Goal: Transaction & Acquisition: Purchase product/service

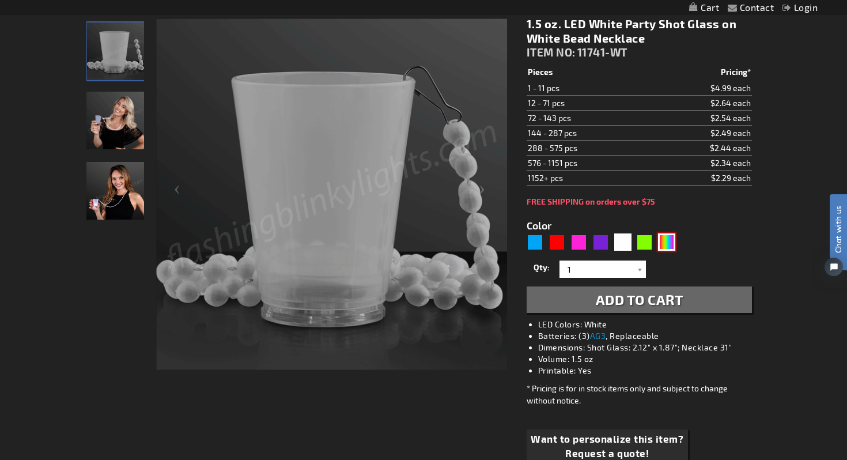
click at [670, 248] on div "Multicolor" at bounding box center [666, 241] width 17 height 17
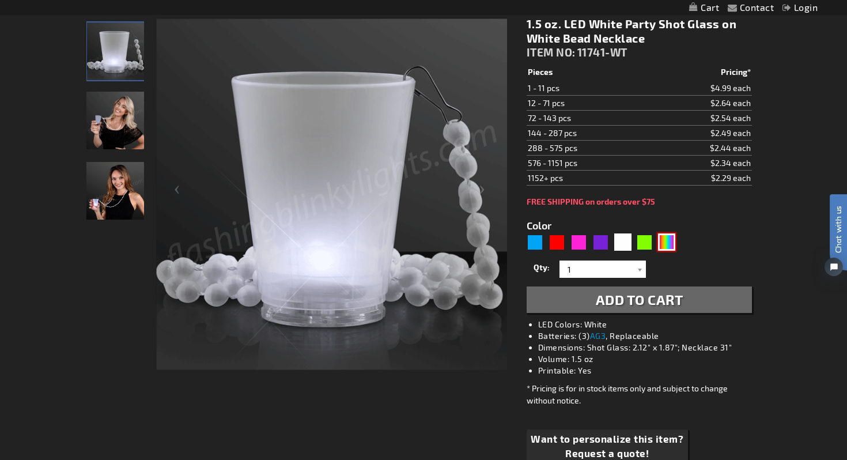
type input "5659"
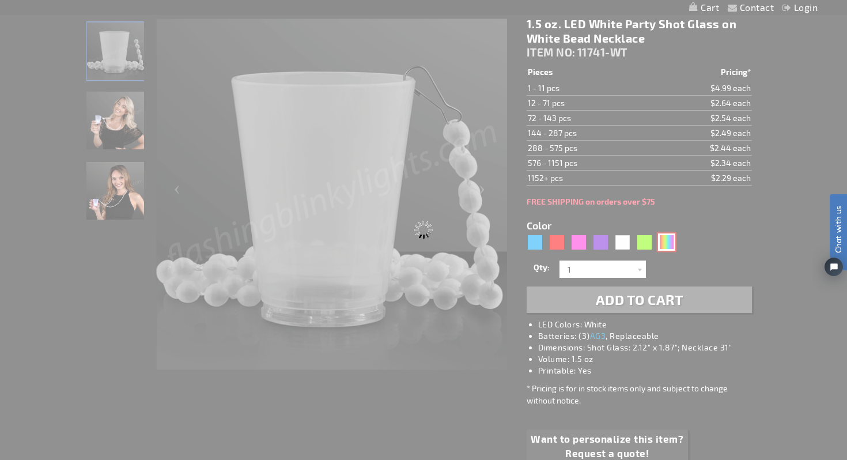
type input "11741-MLT"
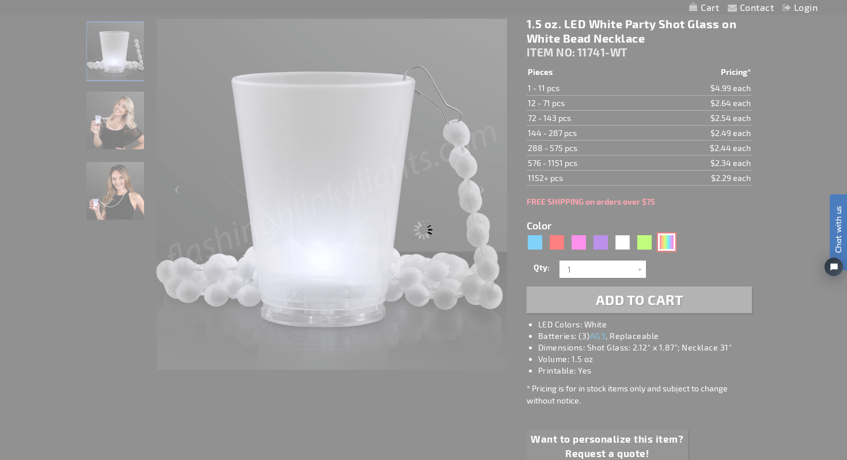
type input "Customize - 1.5 oz. Multicolor LED Shot Glass Party Necklaces - ITEM NO: 11741-…"
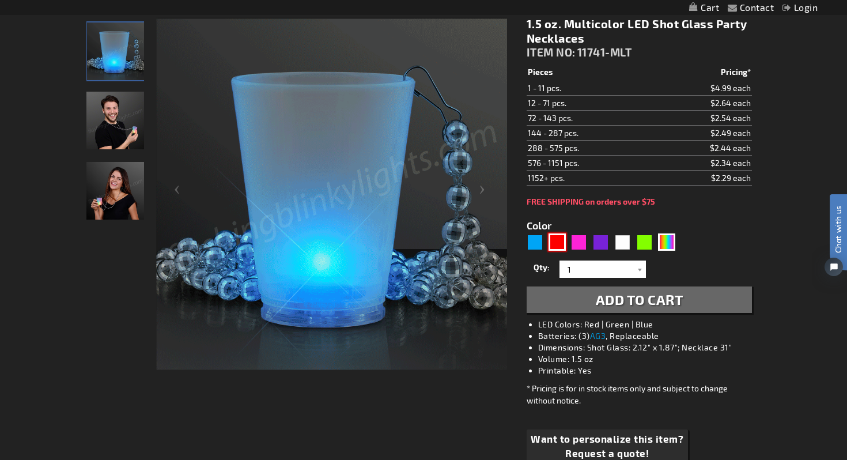
click at [559, 245] on div "Red" at bounding box center [556, 241] width 17 height 17
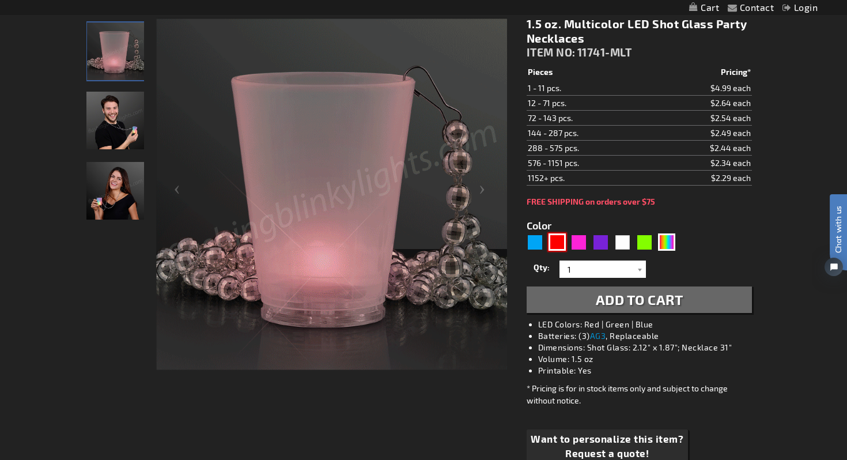
type input "5641"
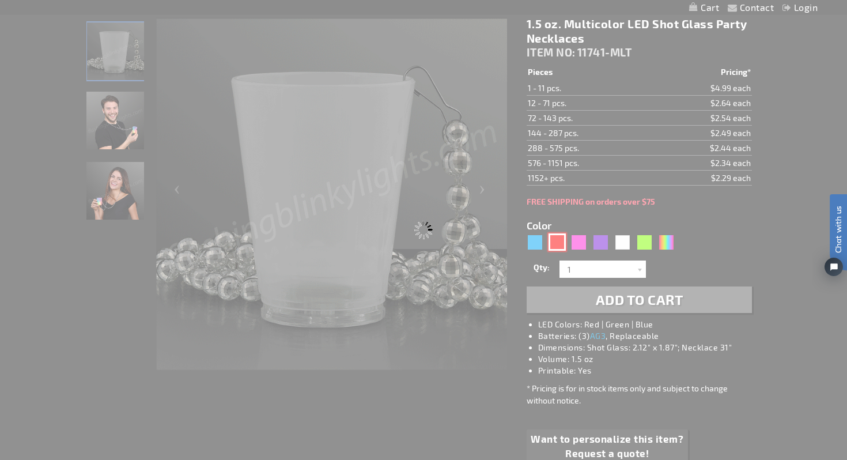
type input "11741-RD"
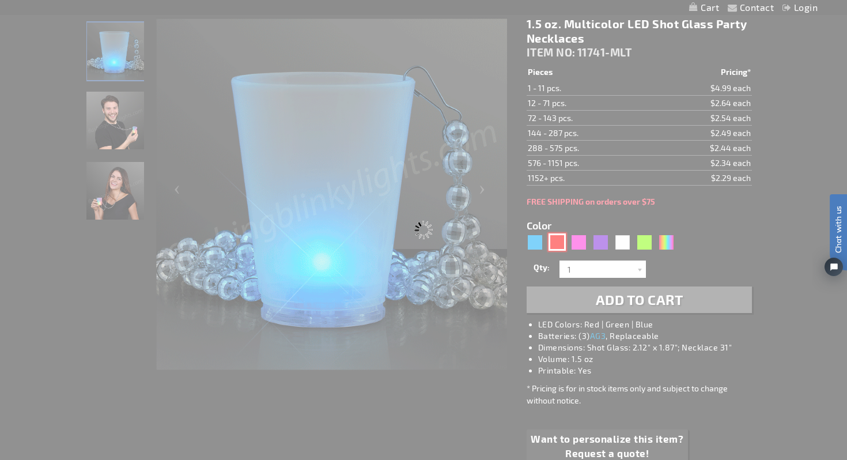
type input "Customize - 1.5 oz. Light Up Red Shot Glass on Red Bead Necklace - ITEM NO: 117…"
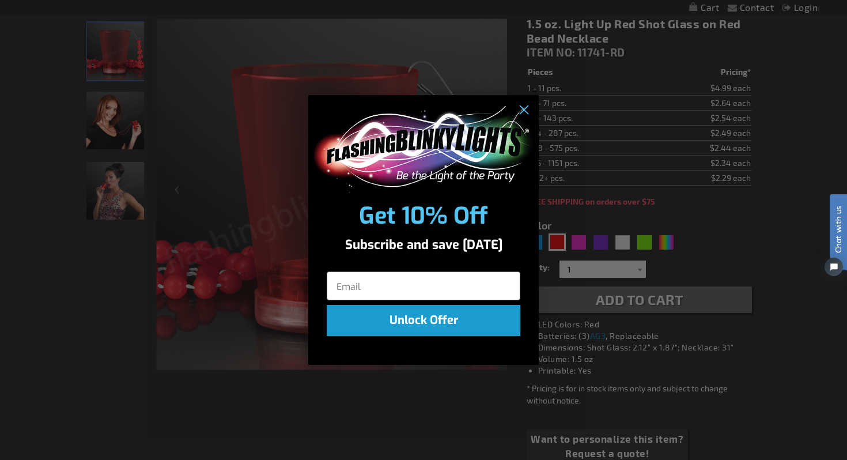
click at [624, 245] on div "Close dialog Get 10% Off Subscribe and save [DATE] Unlock Offer Submit" at bounding box center [423, 230] width 847 height 460
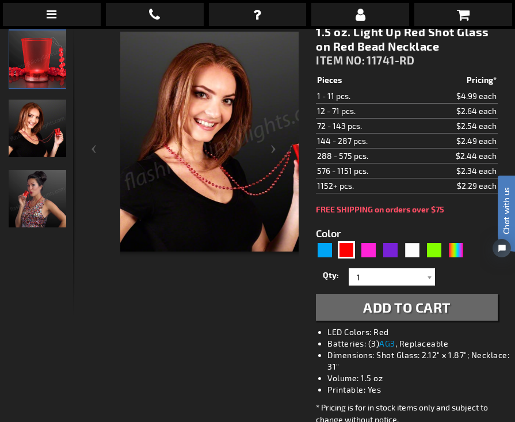
click at [21, 225] on div at bounding box center [154, 170] width 290 height 290
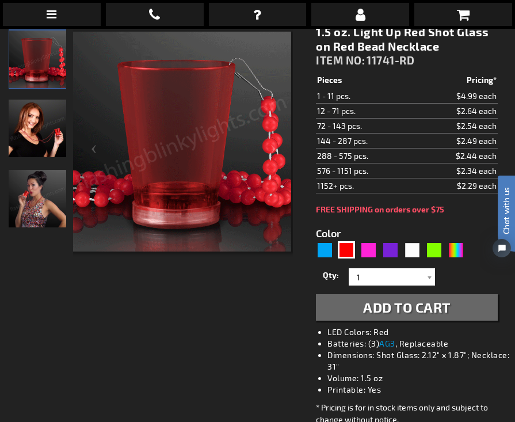
click at [26, 69] on img at bounding box center [38, 60] width 58 height 58
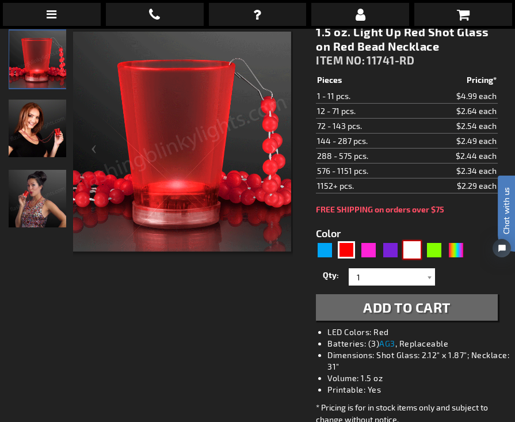
click at [407, 248] on div "White" at bounding box center [412, 249] width 17 height 17
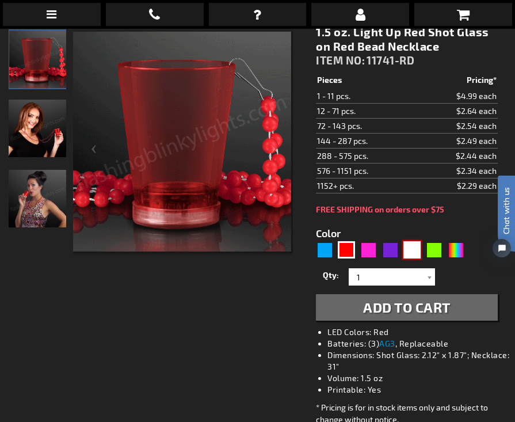
type input "5646"
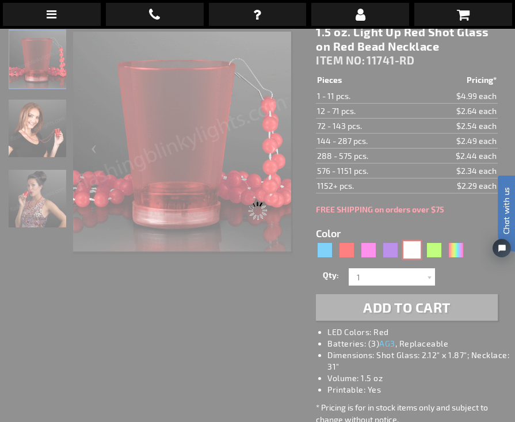
type input "11741-WT"
type input "Customize - 1.5 oz. LED White Party Shot Glass on White Bead Necklace - ITEM NO…"
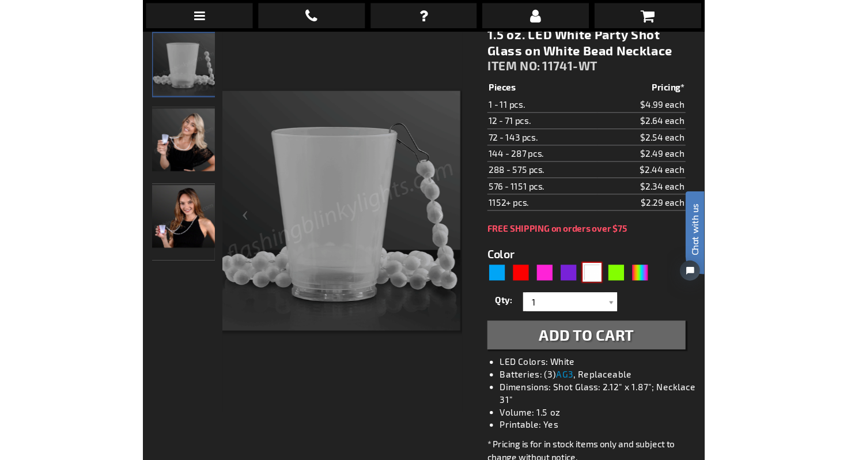
scroll to position [196, 0]
